Goal: Transaction & Acquisition: Purchase product/service

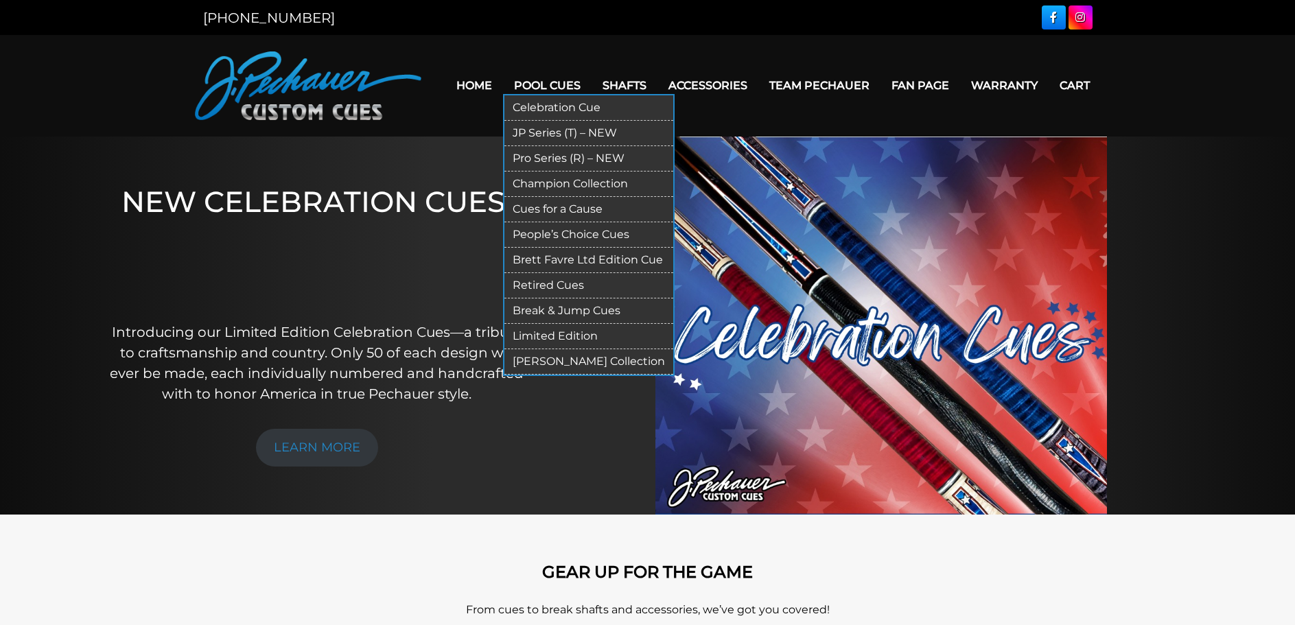
click at [565, 84] on link "Pool Cues" at bounding box center [547, 85] width 89 height 35
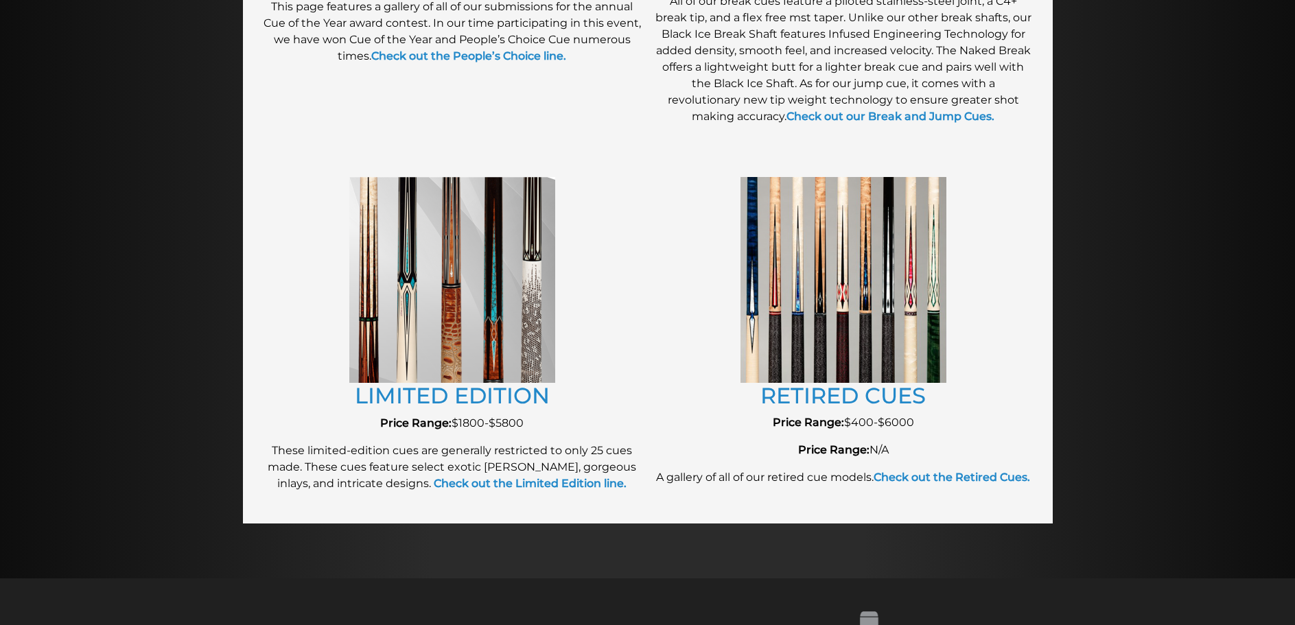
scroll to position [1401, 0]
click at [810, 321] on img at bounding box center [844, 278] width 206 height 205
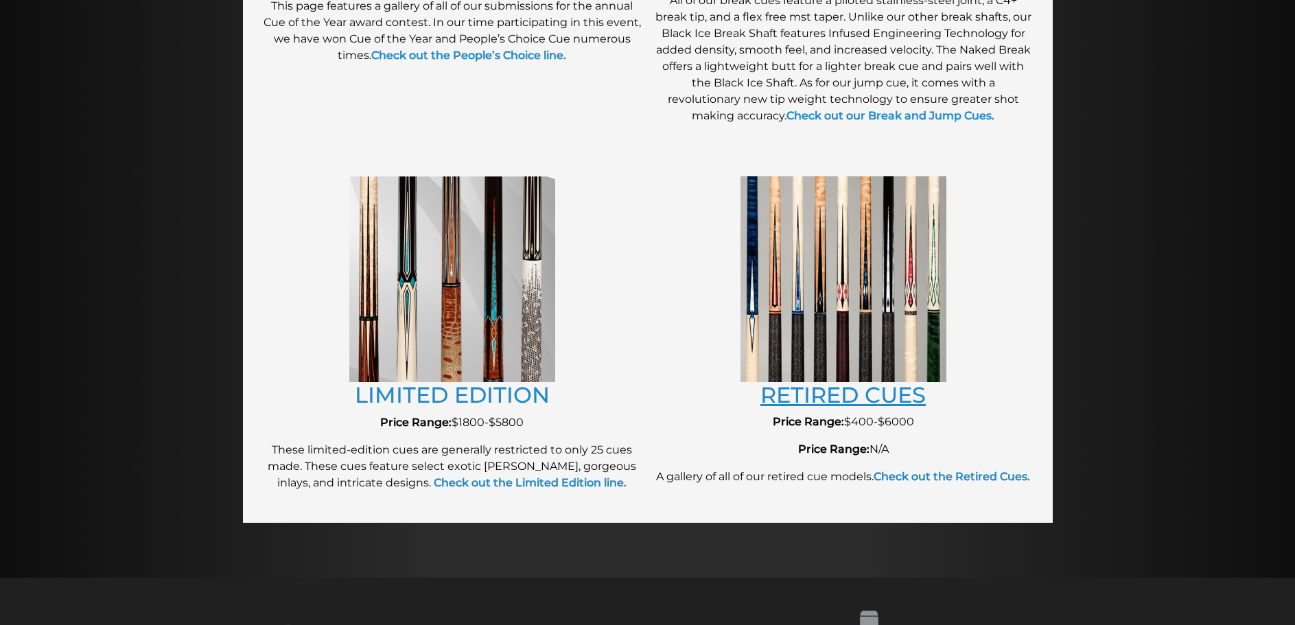
click at [820, 397] on link "RETIRED CUES" at bounding box center [843, 395] width 165 height 27
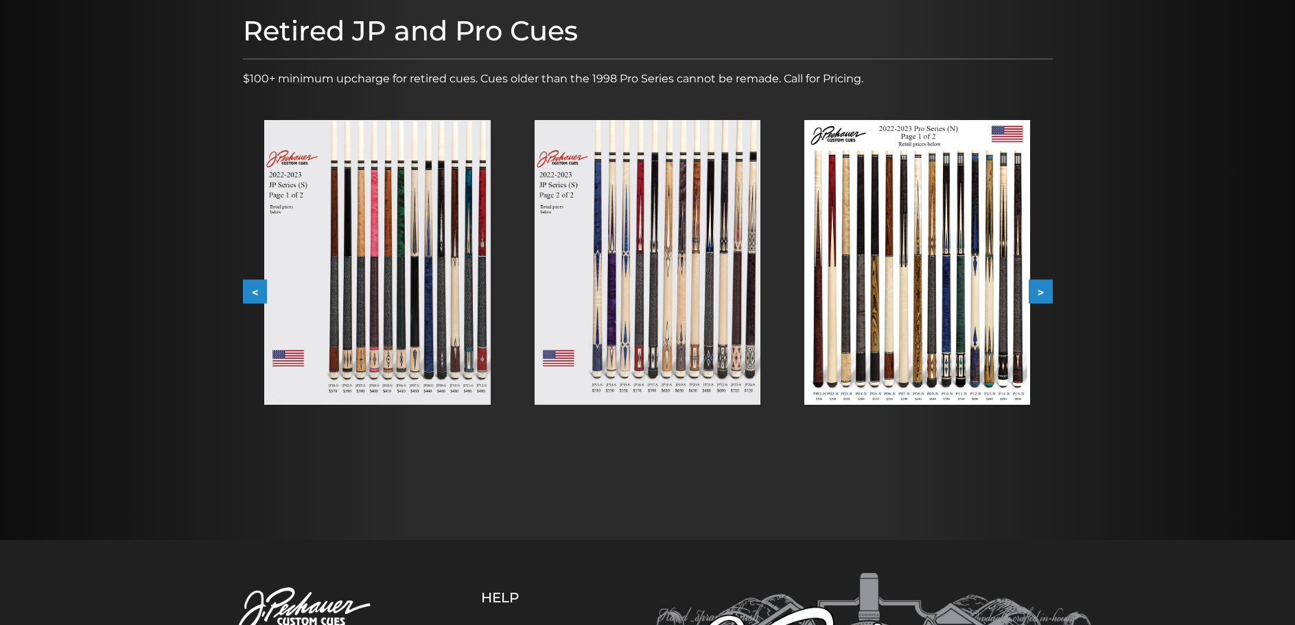
scroll to position [206, 0]
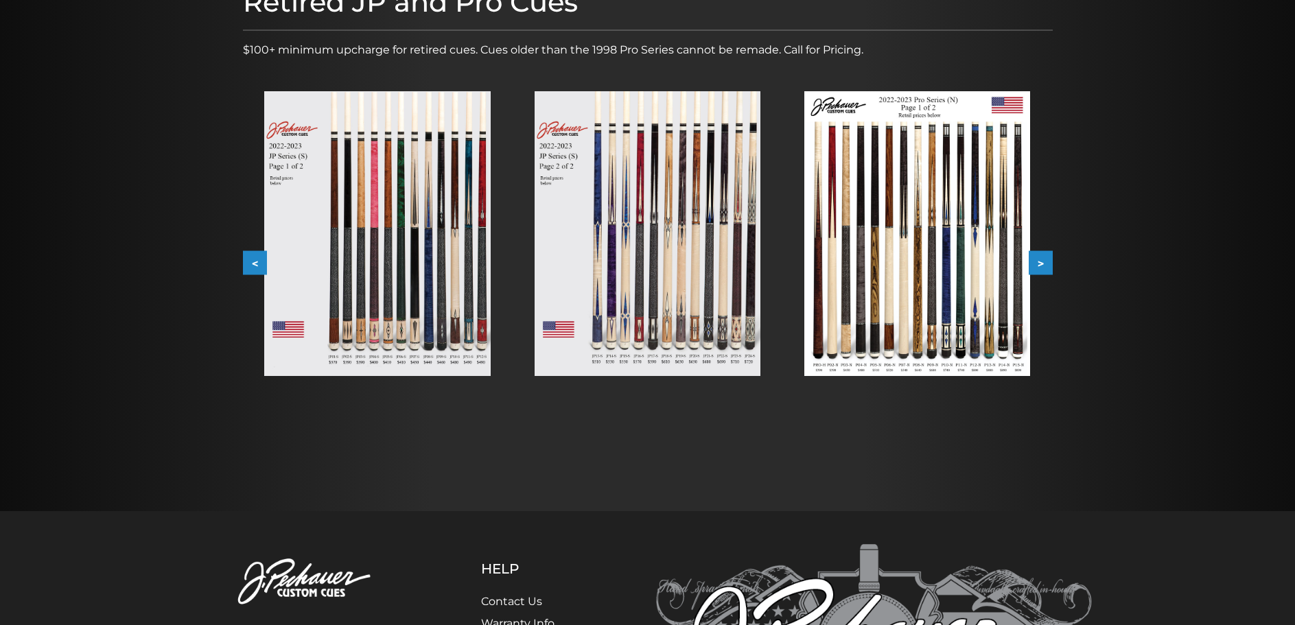
click at [397, 280] on img at bounding box center [377, 233] width 226 height 285
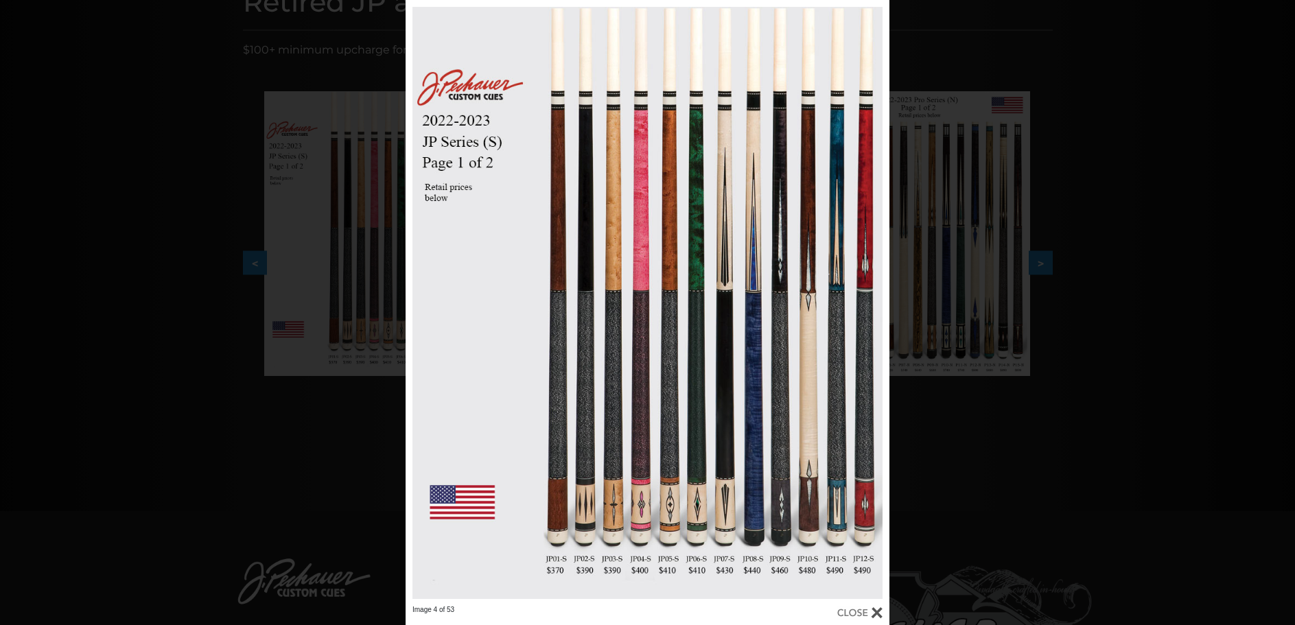
click at [853, 610] on div at bounding box center [860, 612] width 45 height 15
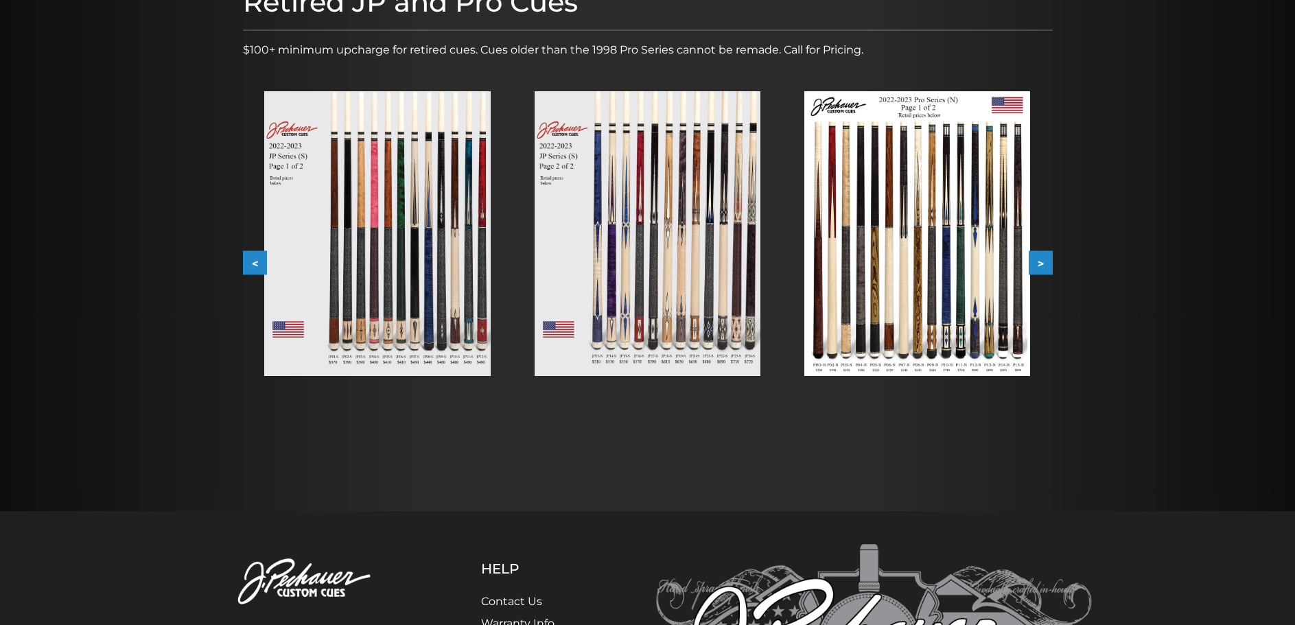
click at [655, 288] on img at bounding box center [648, 233] width 226 height 285
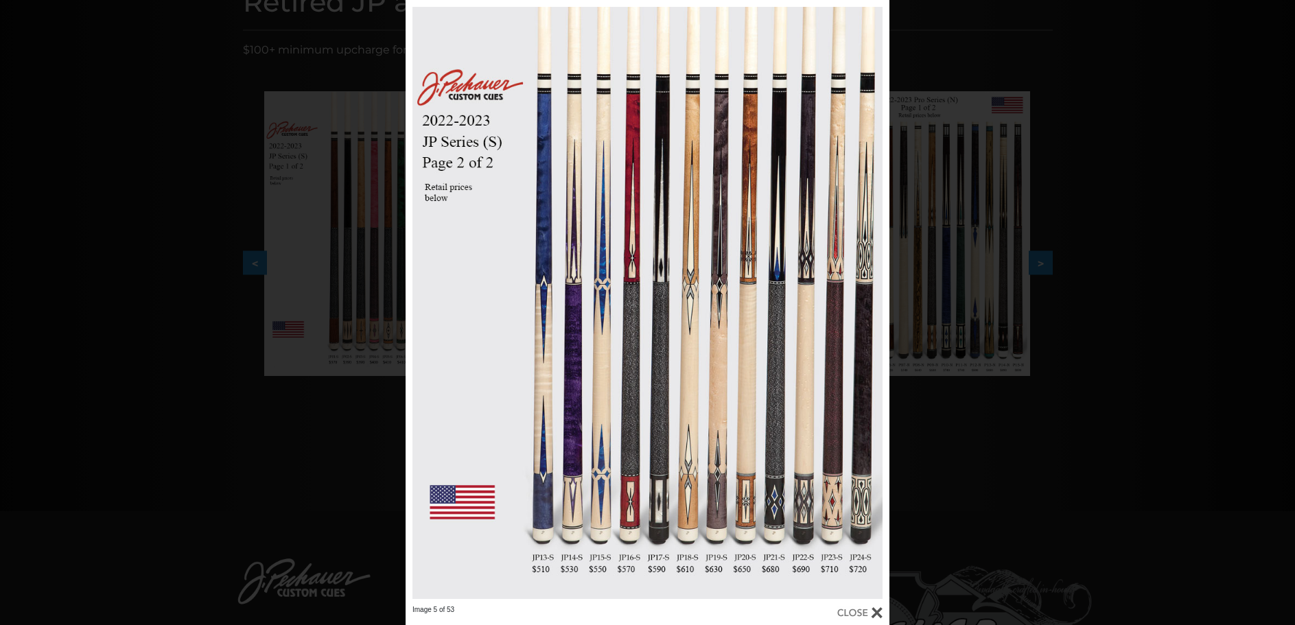
click at [862, 609] on div at bounding box center [860, 612] width 45 height 15
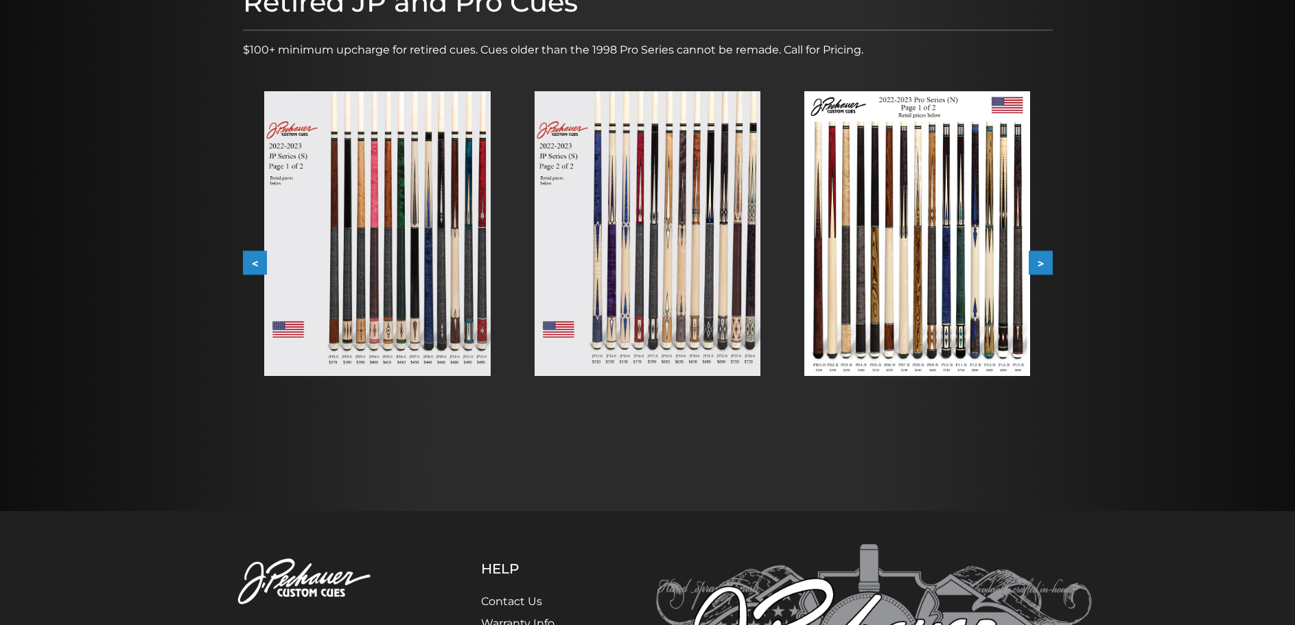
click at [950, 283] on img at bounding box center [918, 233] width 226 height 285
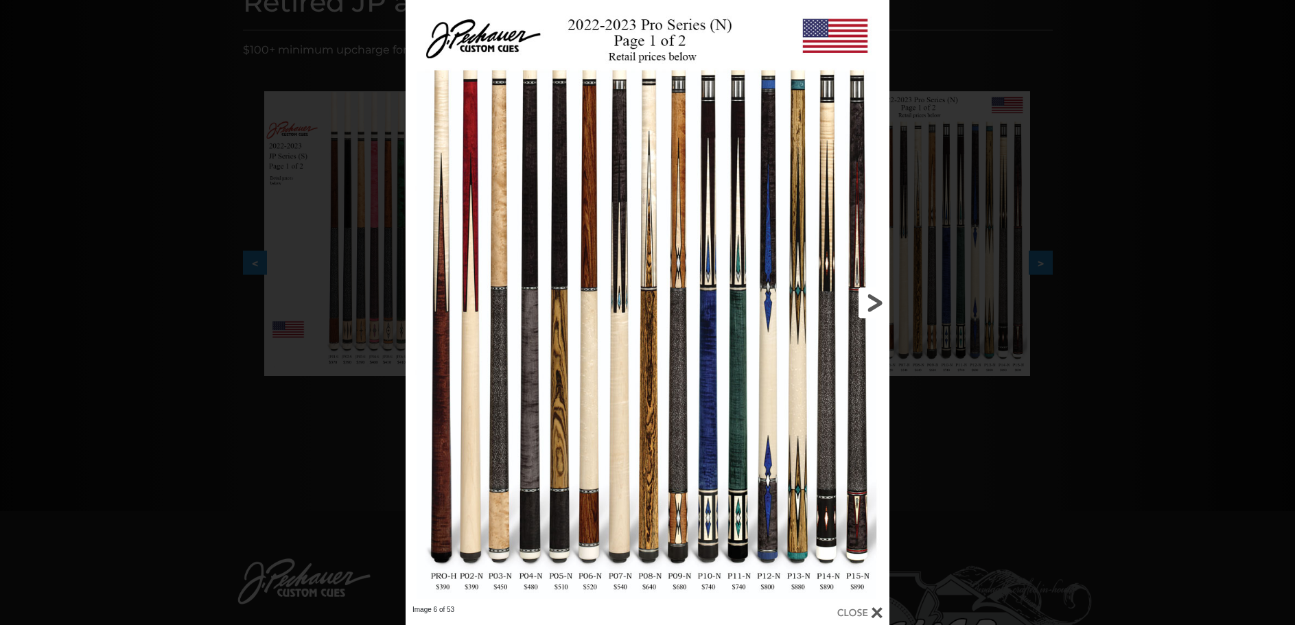
click at [874, 301] on link at bounding box center [781, 302] width 218 height 605
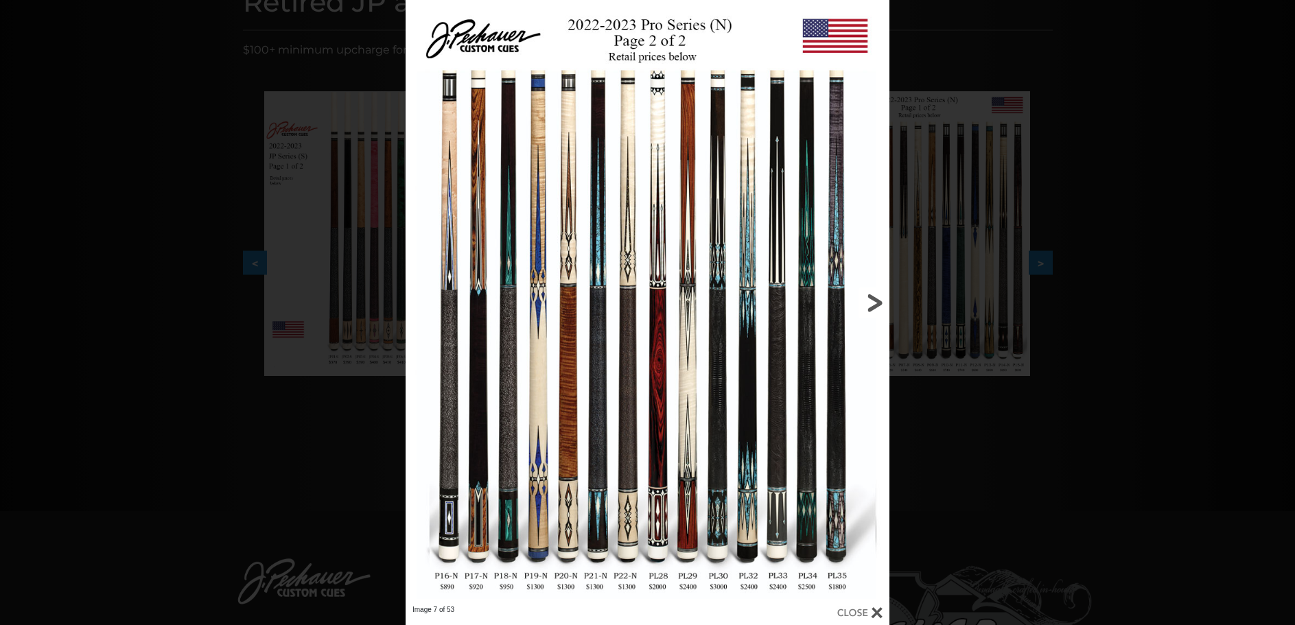
click at [874, 302] on link at bounding box center [781, 302] width 218 height 605
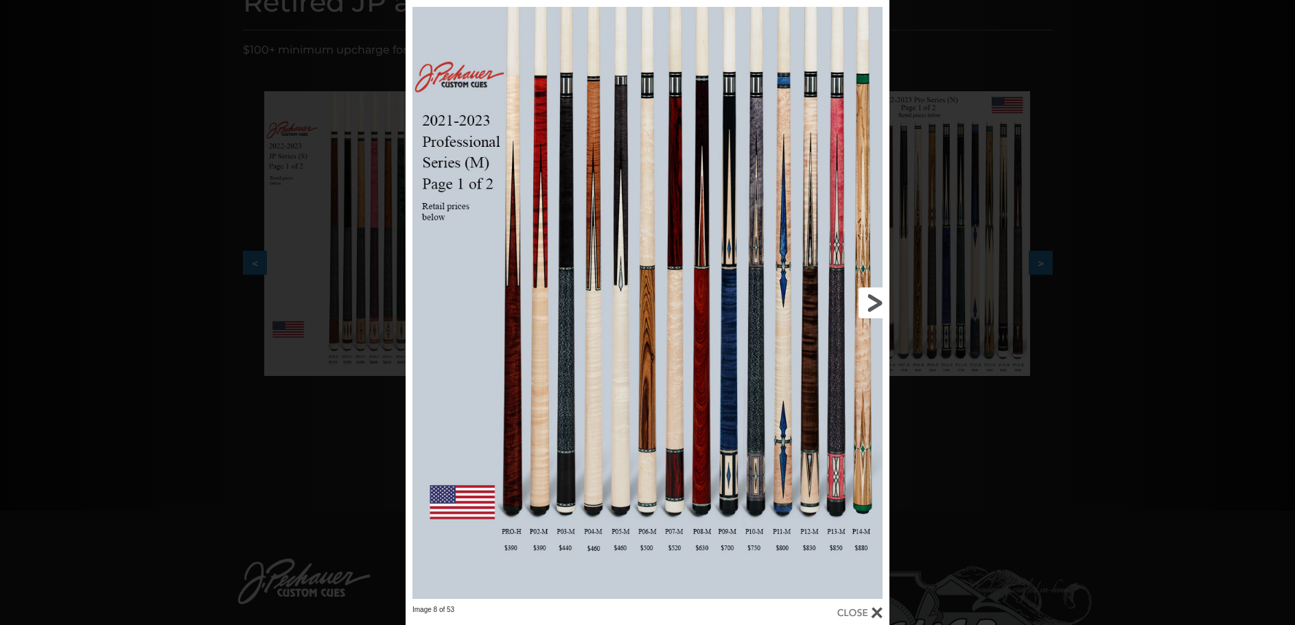
click at [732, 404] on link at bounding box center [781, 302] width 218 height 605
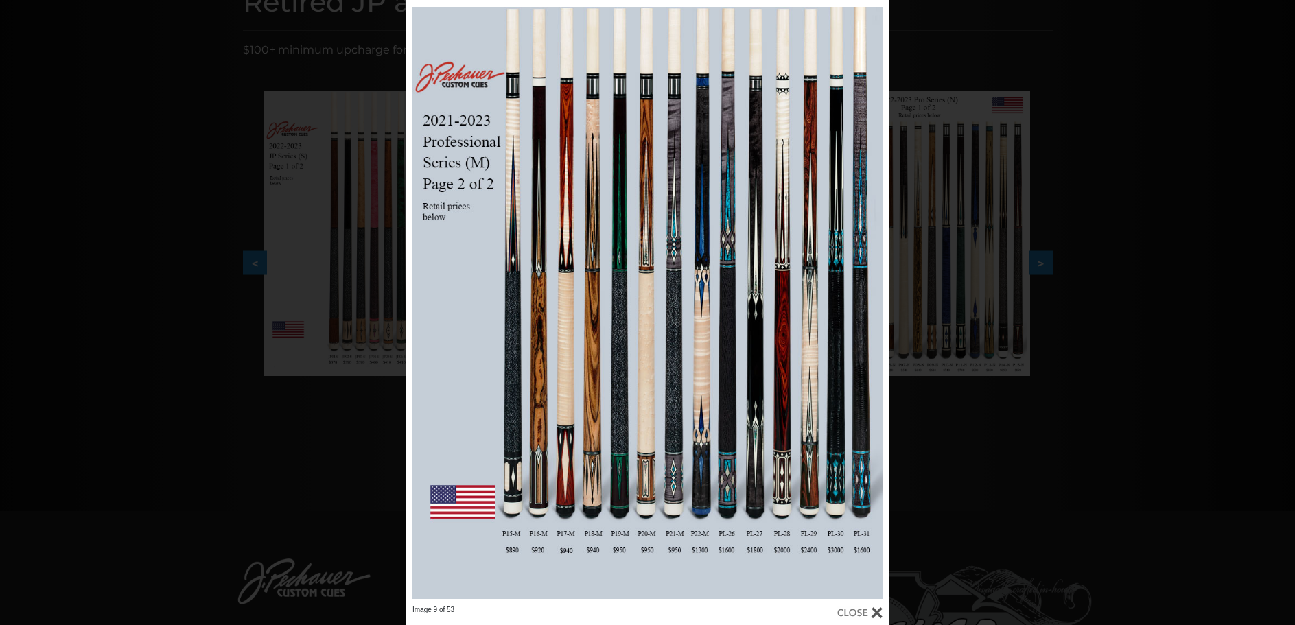
click at [877, 612] on div at bounding box center [860, 612] width 45 height 15
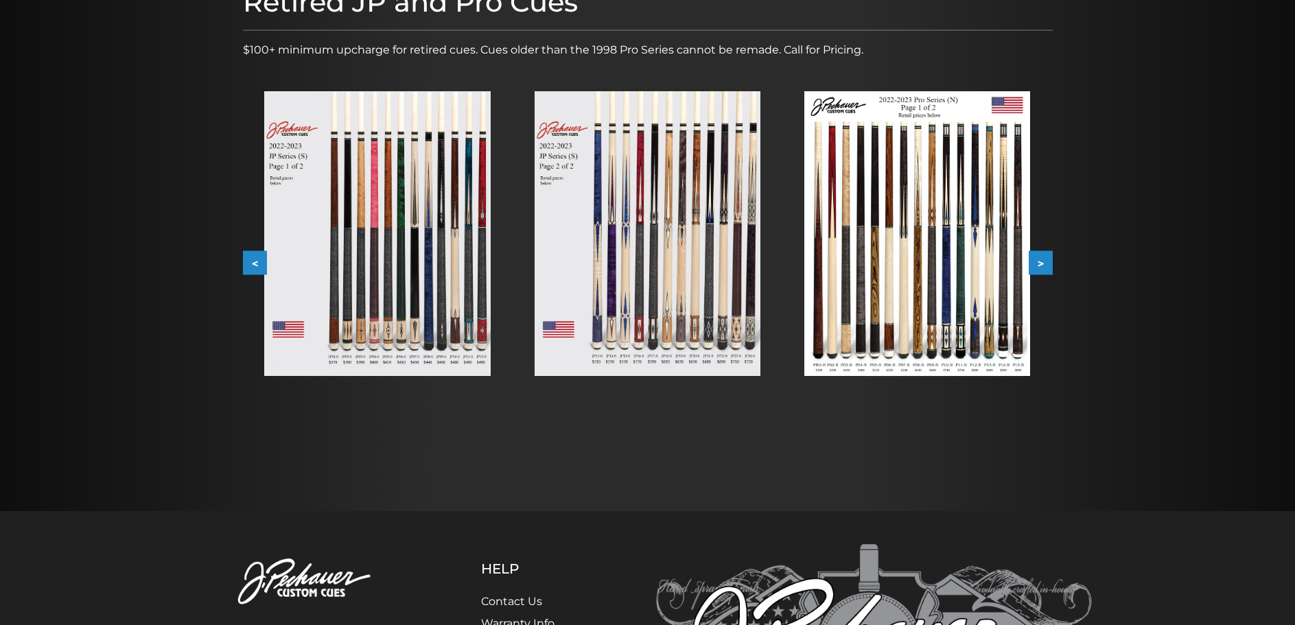
click at [1043, 253] on button ">" at bounding box center [1041, 263] width 24 height 24
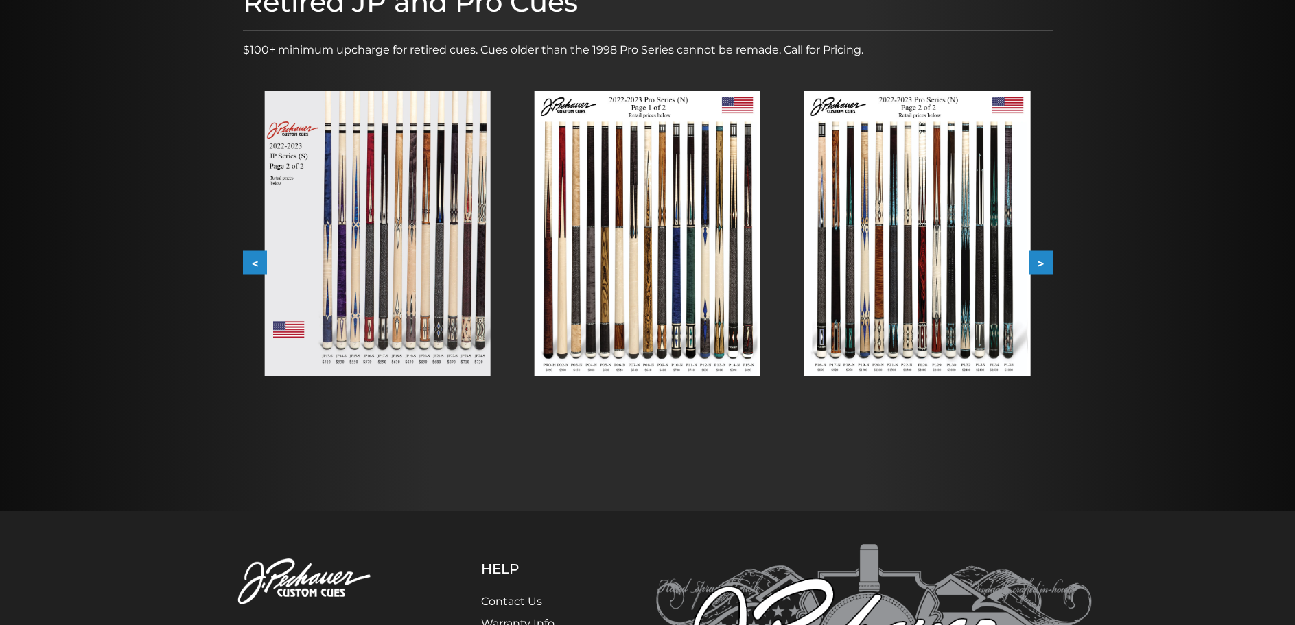
click at [1043, 253] on button ">" at bounding box center [1041, 263] width 24 height 24
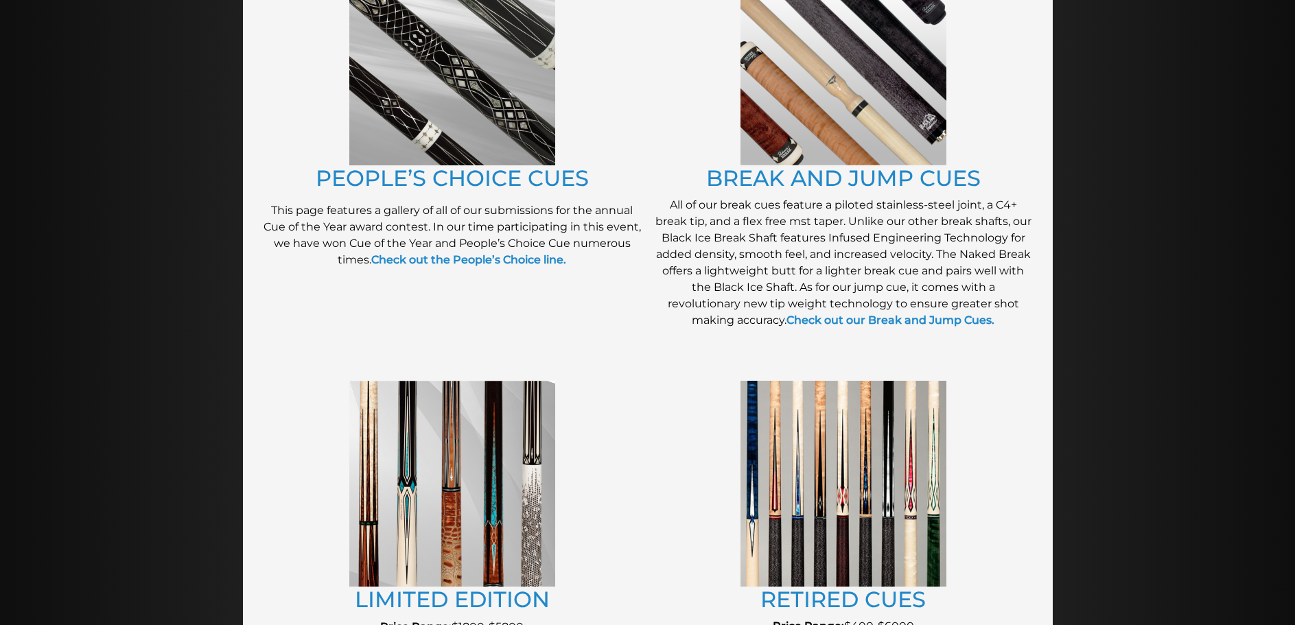
scroll to position [1195, 0]
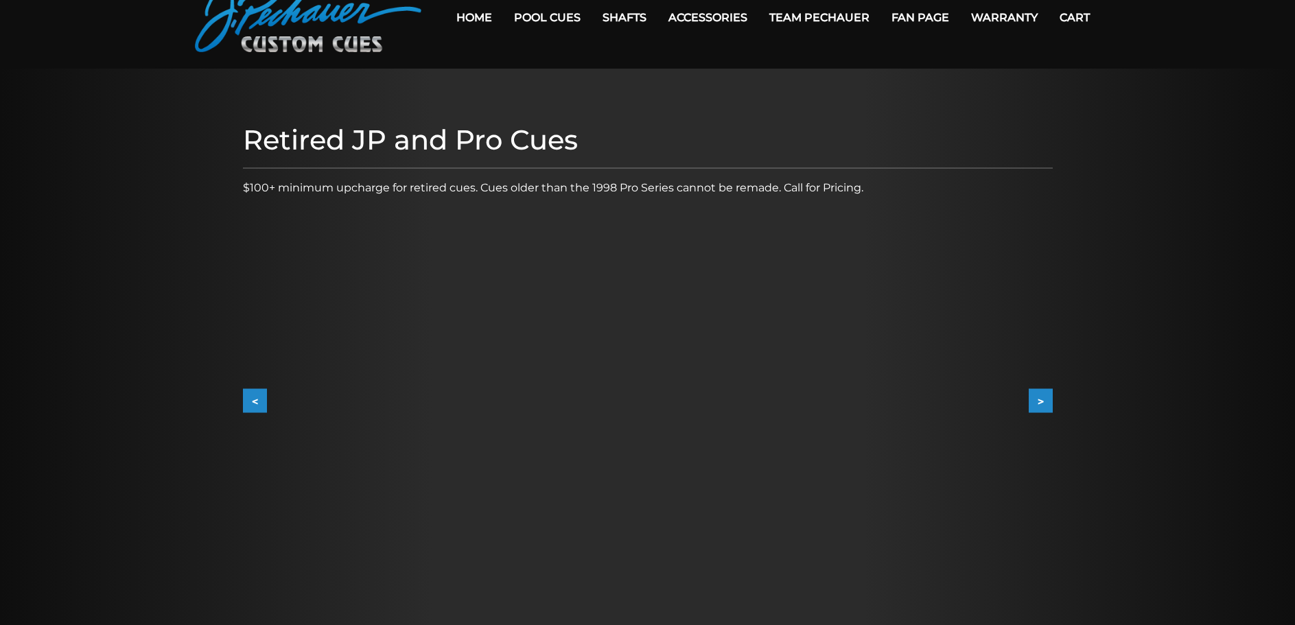
scroll to position [64, 0]
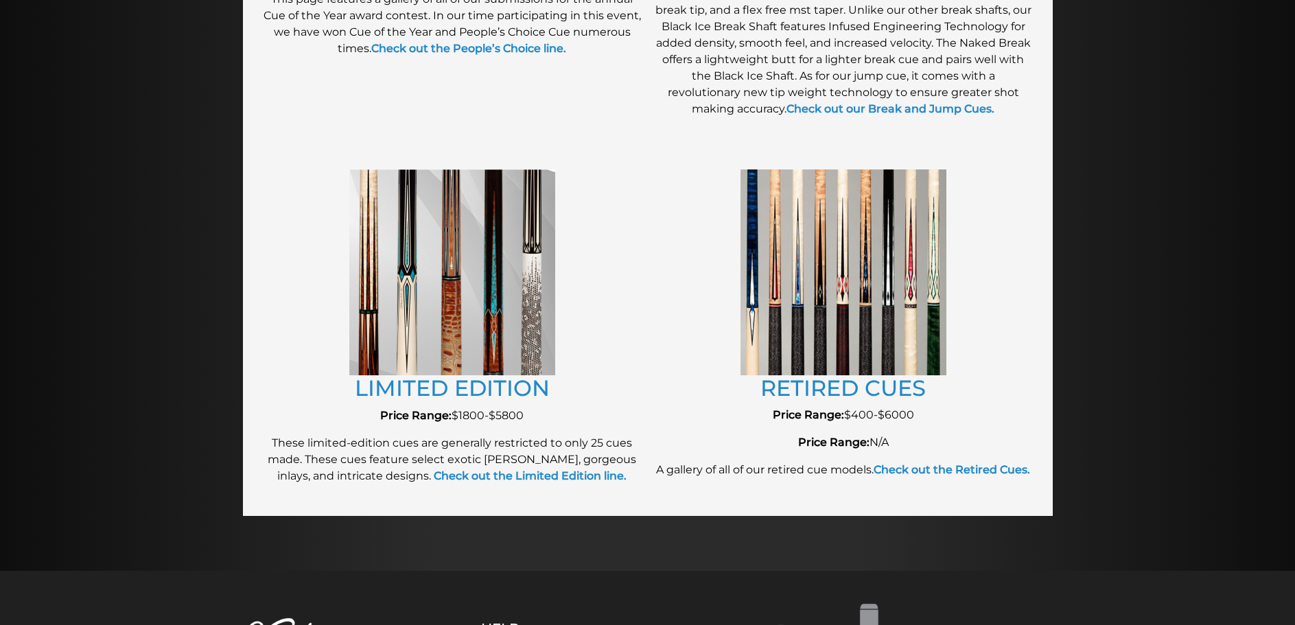
scroll to position [1410, 0]
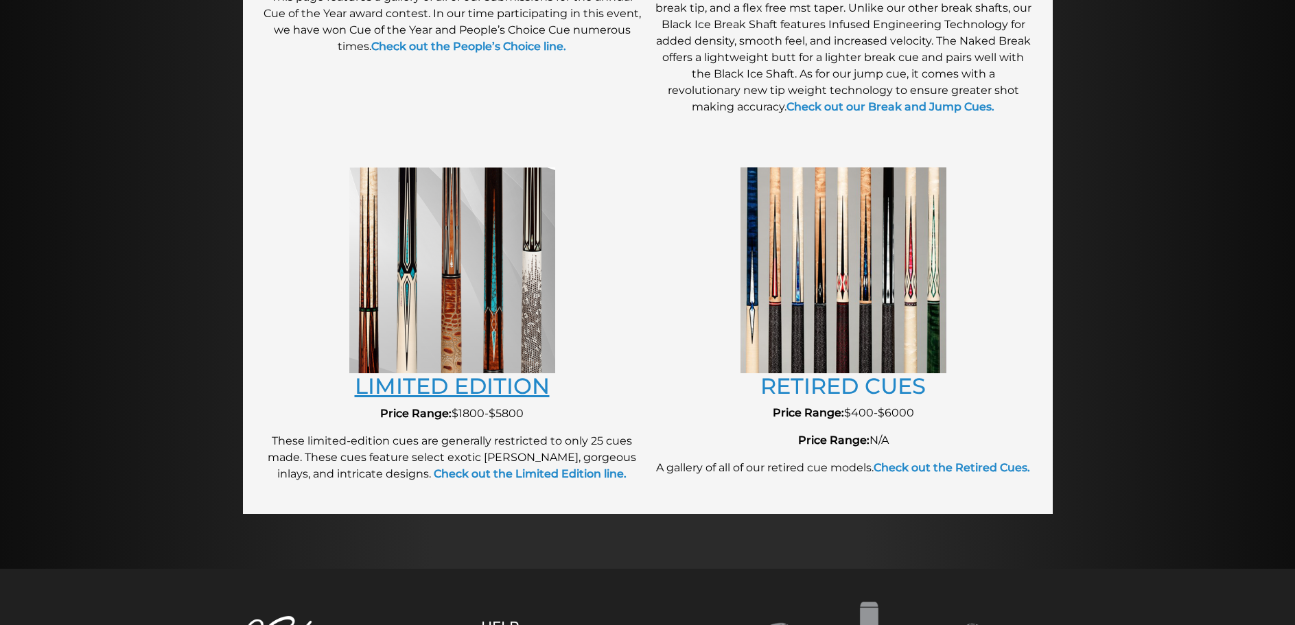
click at [426, 380] on link "LIMITED EDITION" at bounding box center [452, 386] width 195 height 27
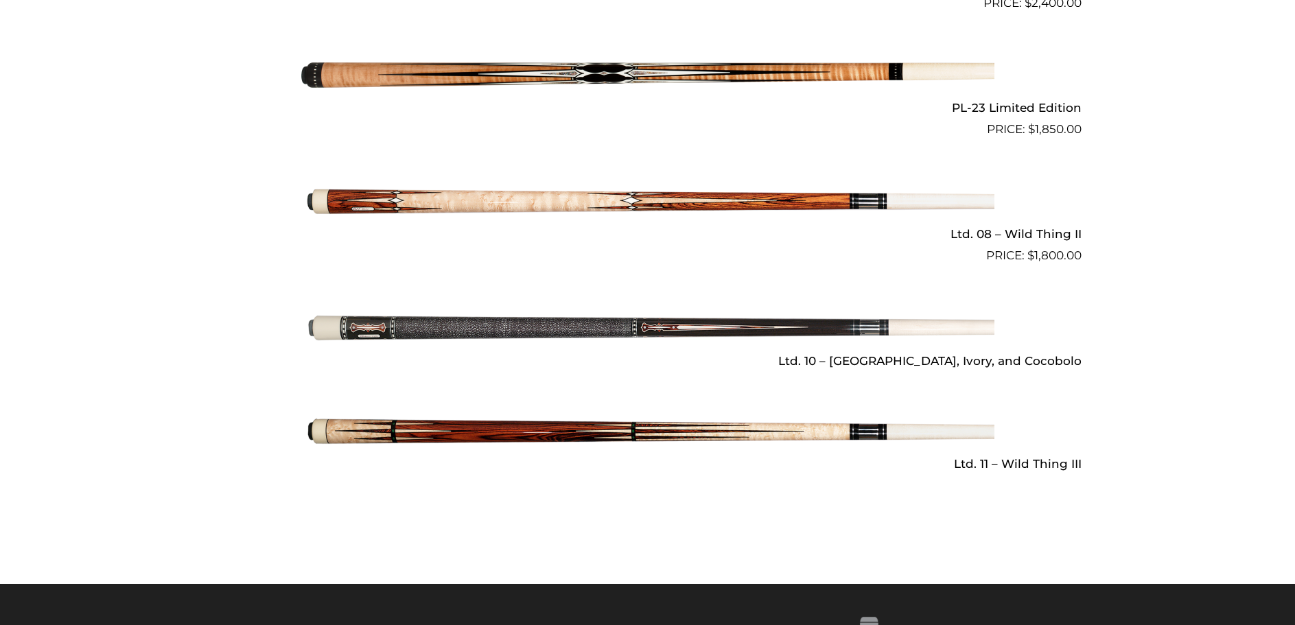
scroll to position [1991, 0]
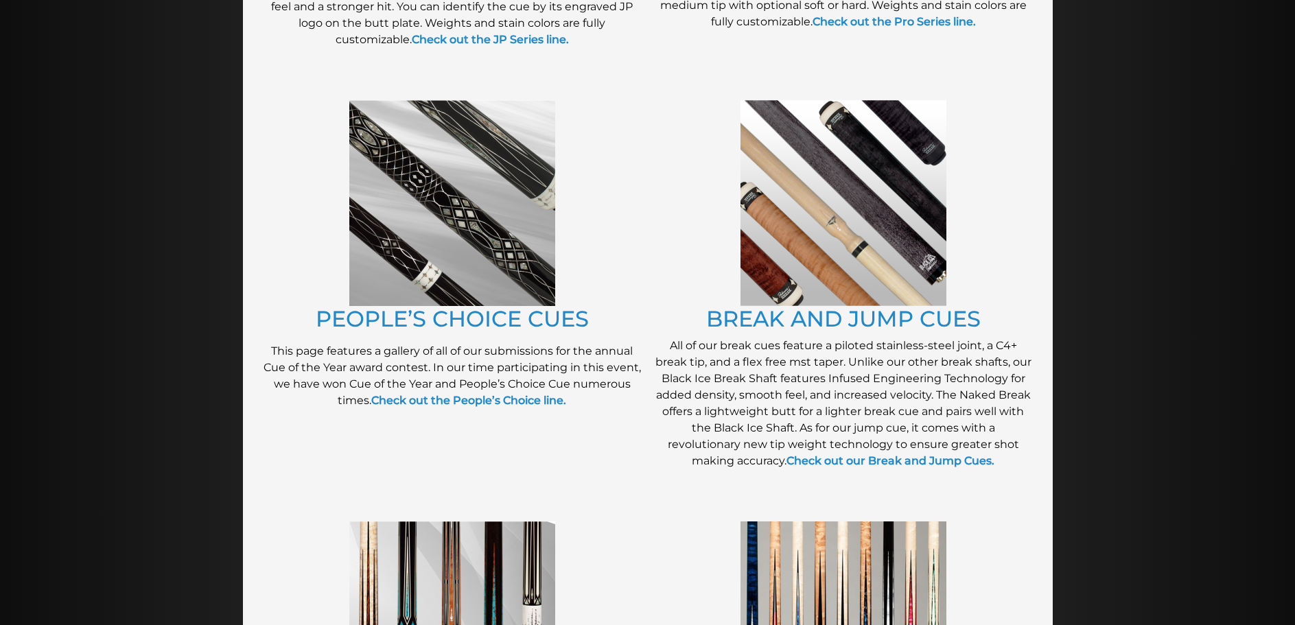
scroll to position [1049, 0]
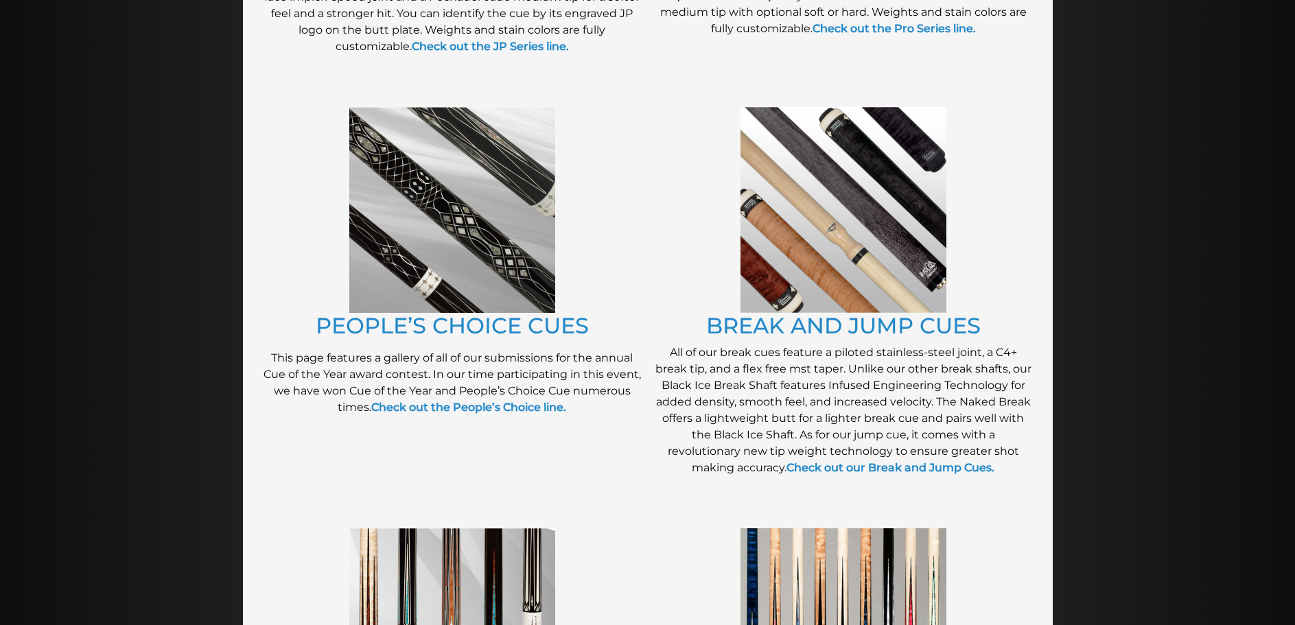
click at [827, 255] on img at bounding box center [844, 210] width 206 height 206
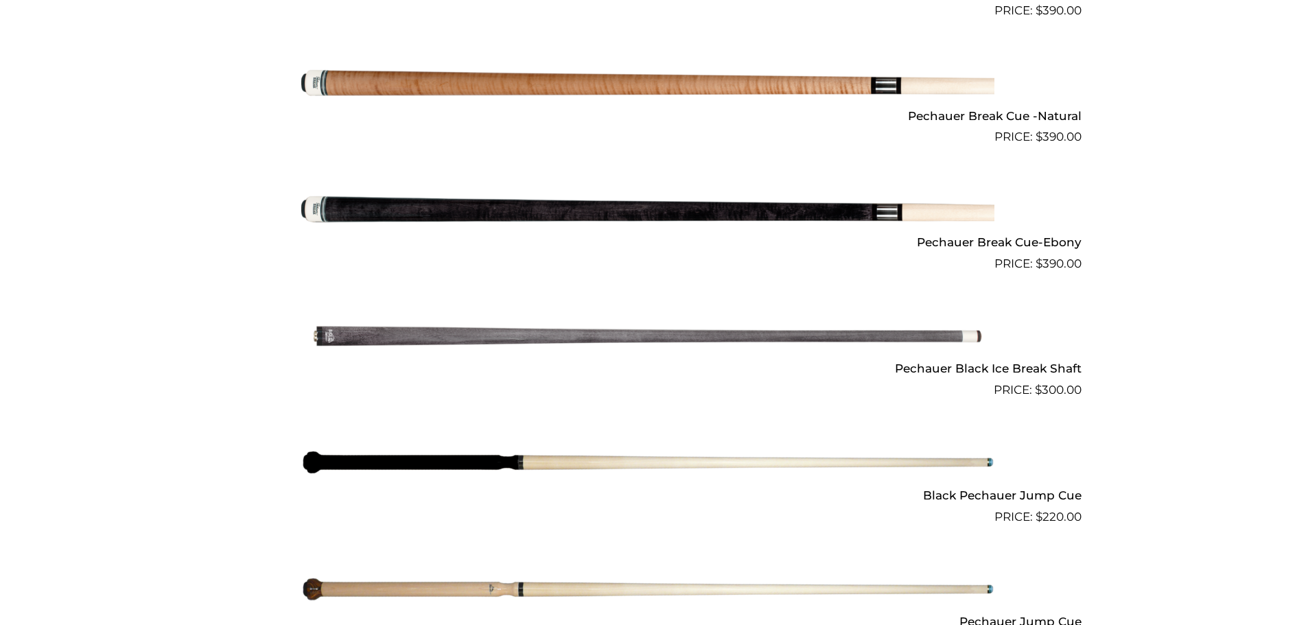
scroll to position [917, 0]
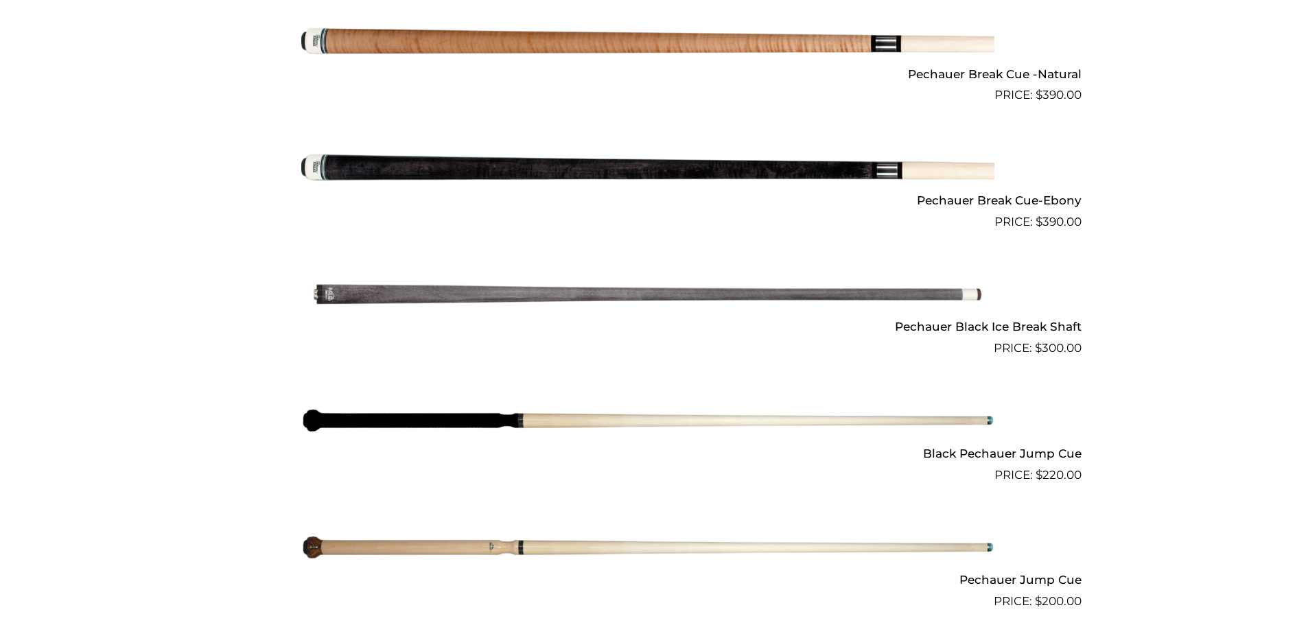
click at [922, 325] on h2 "Pechauer Black Ice Break Shaft" at bounding box center [648, 326] width 868 height 25
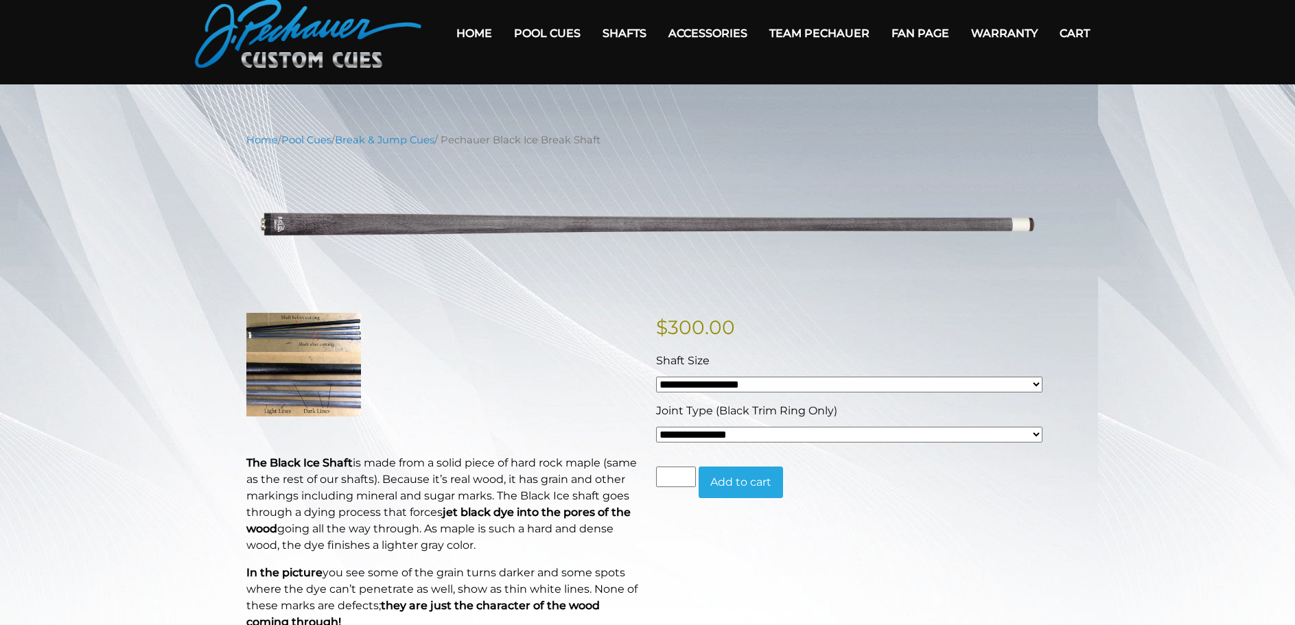
scroll to position [51, 0]
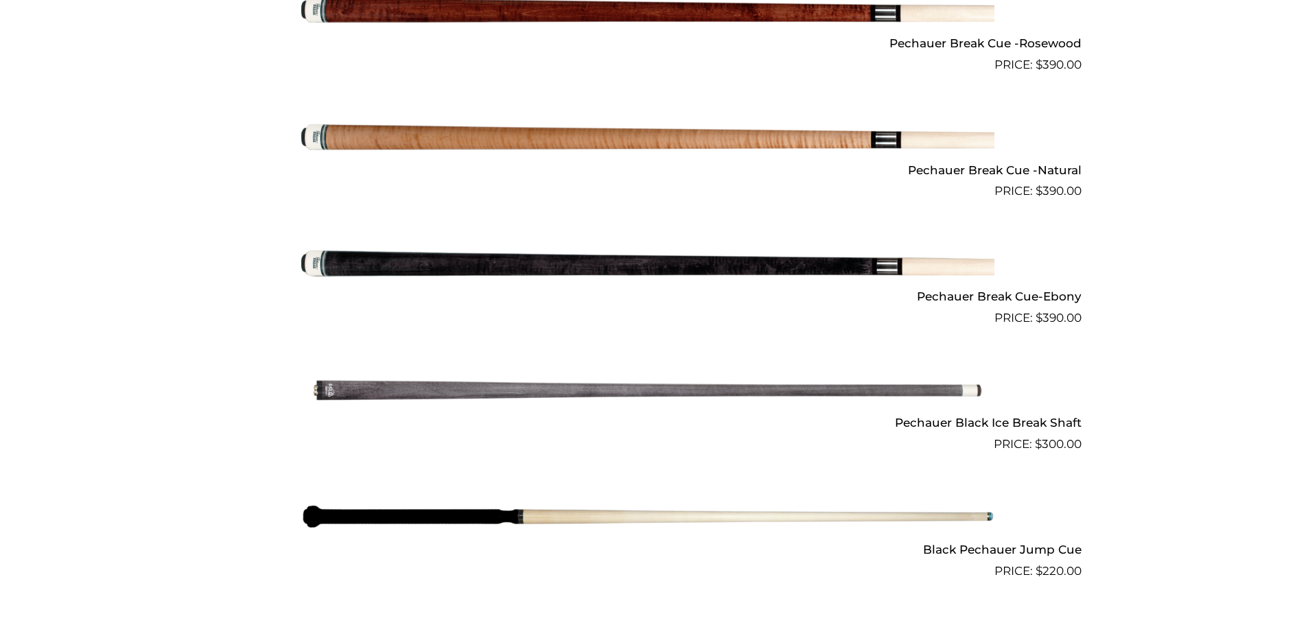
scroll to position [820, 0]
